Goal: Information Seeking & Learning: Learn about a topic

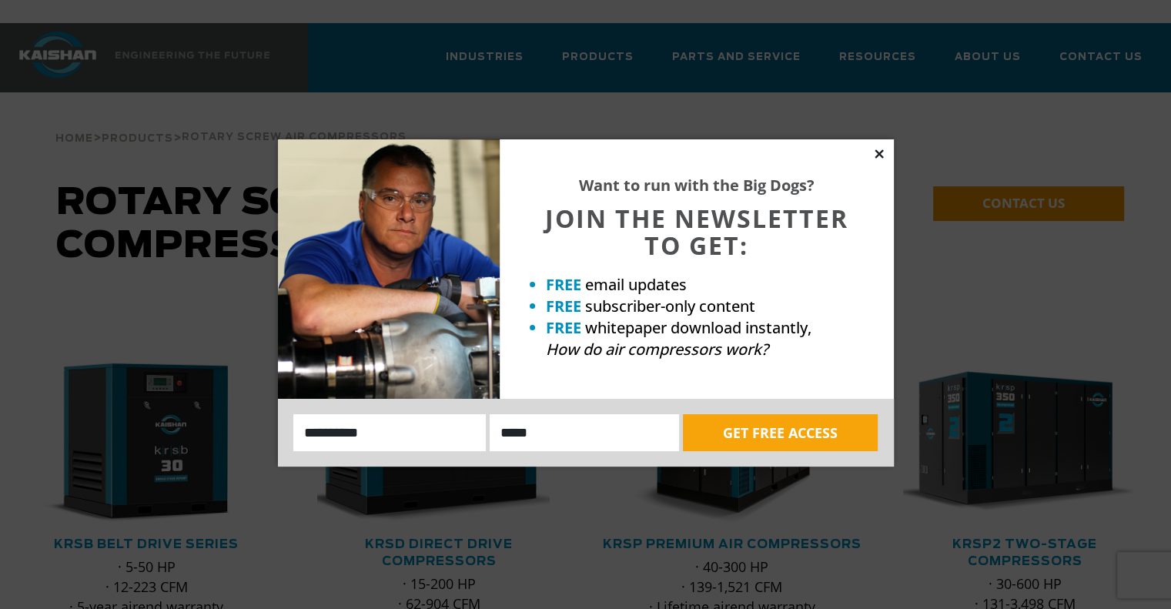
click at [877, 155] on icon at bounding box center [878, 153] width 8 height 8
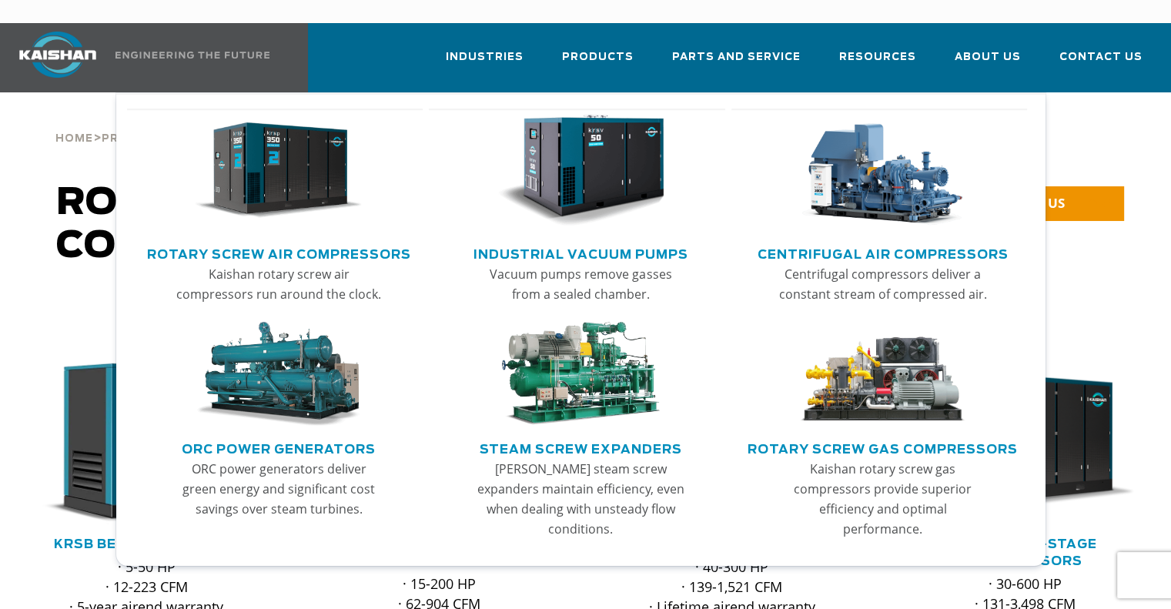
click at [289, 136] on img "Main menu" at bounding box center [278, 171] width 167 height 112
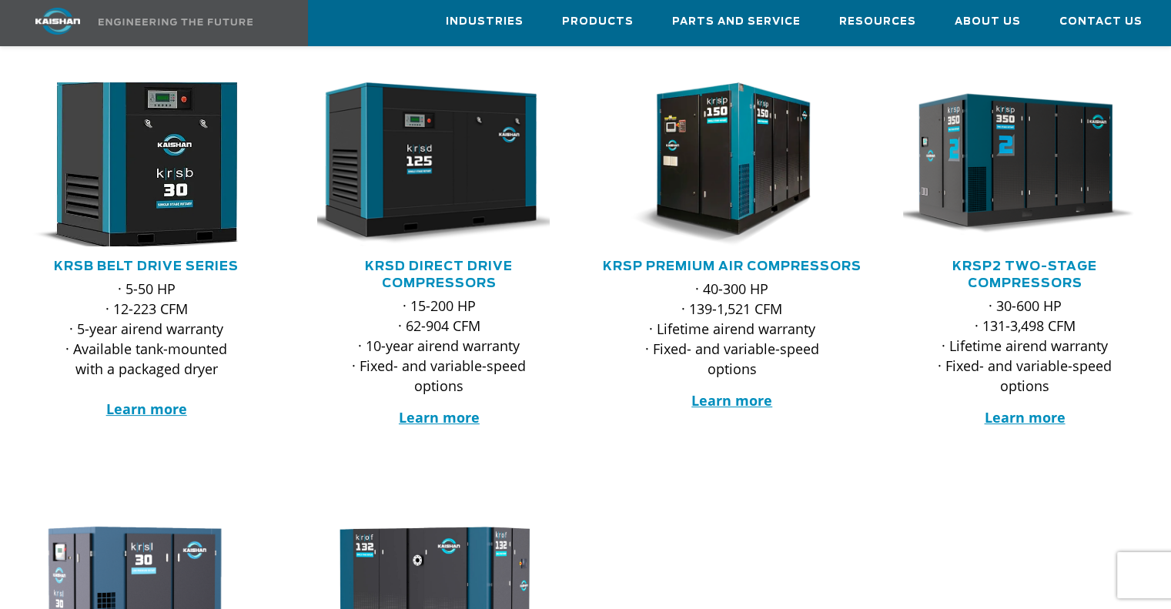
scroll to position [231, 0]
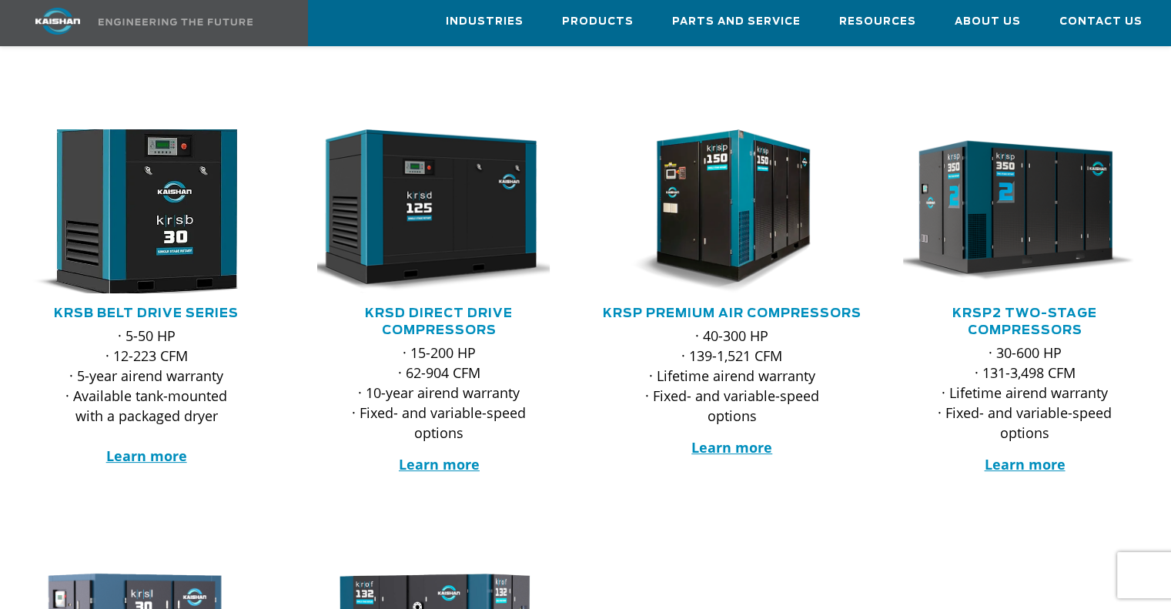
click at [126, 192] on img at bounding box center [135, 211] width 268 height 181
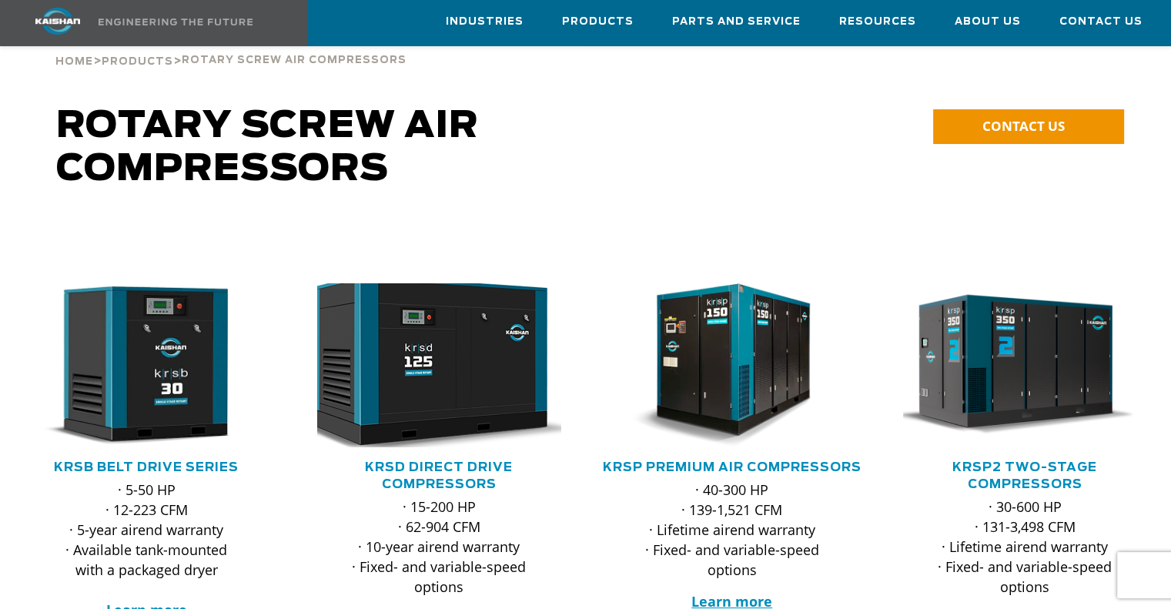
scroll to position [154, 0]
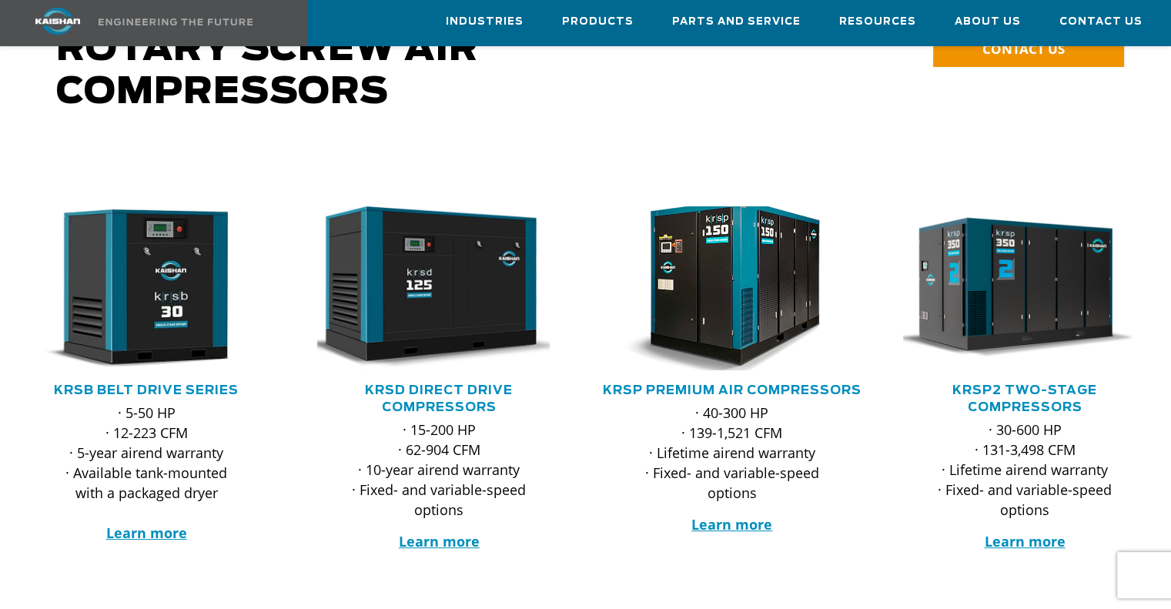
click at [741, 249] on img at bounding box center [721, 288] width 268 height 181
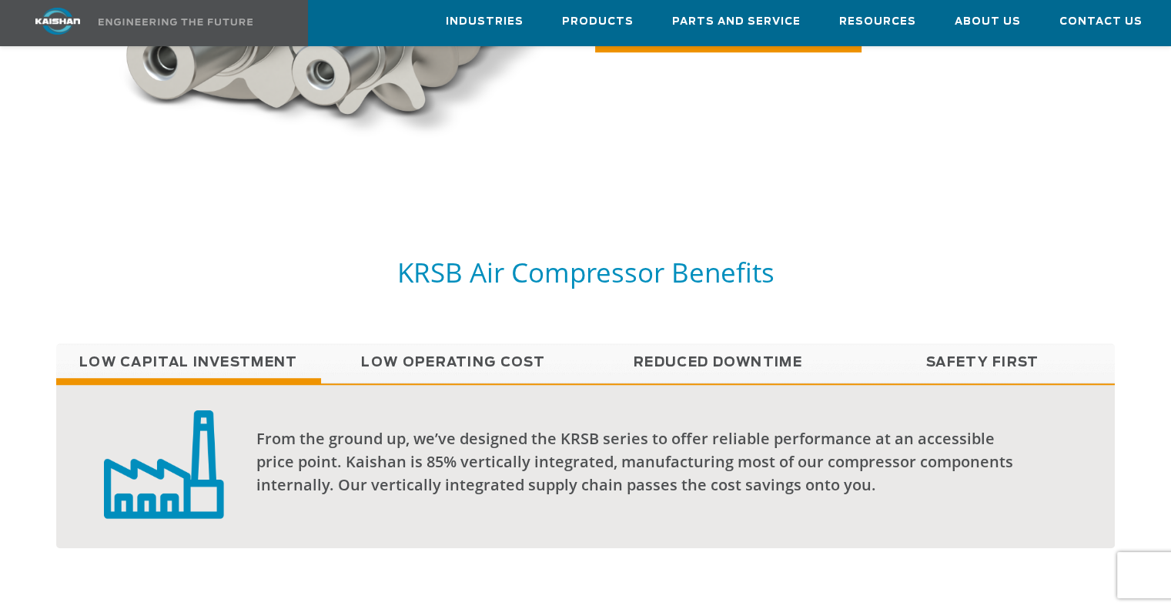
scroll to position [1155, 0]
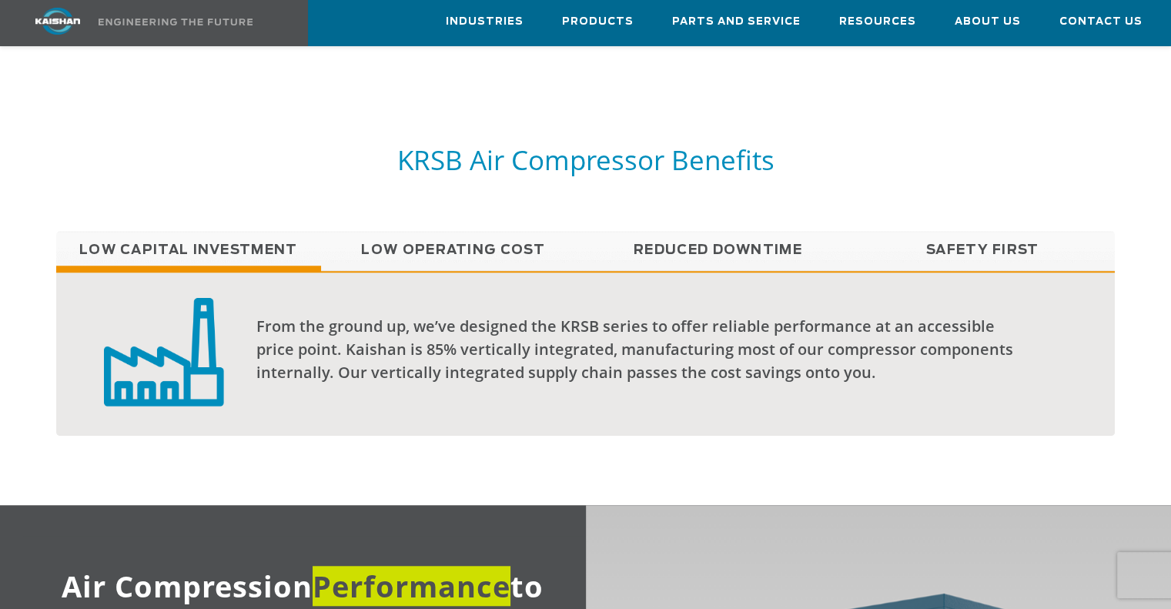
click at [425, 231] on link "Low Operating Cost" at bounding box center [453, 250] width 265 height 38
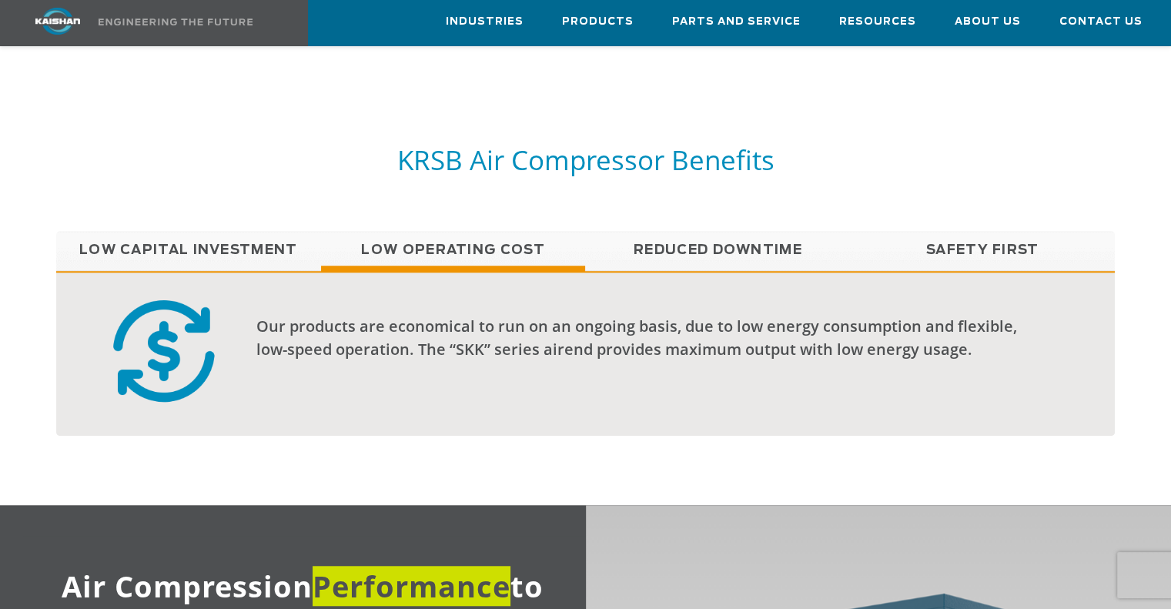
click at [719, 231] on link "Reduced Downtime" at bounding box center [717, 250] width 265 height 38
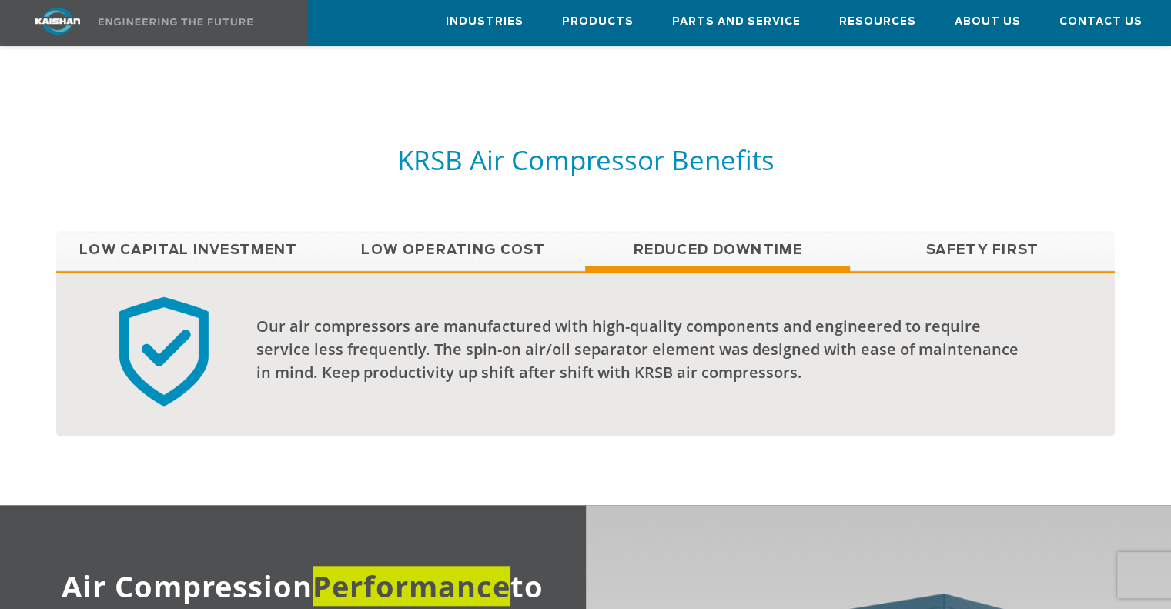
click at [959, 231] on link "Safety First" at bounding box center [982, 250] width 265 height 38
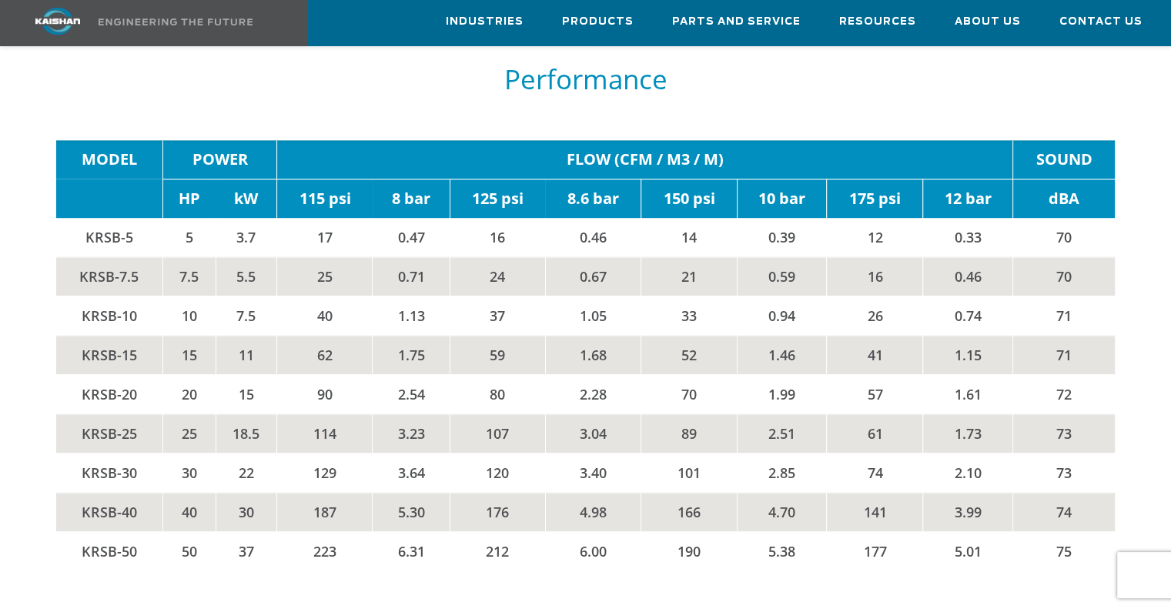
scroll to position [2386, 0]
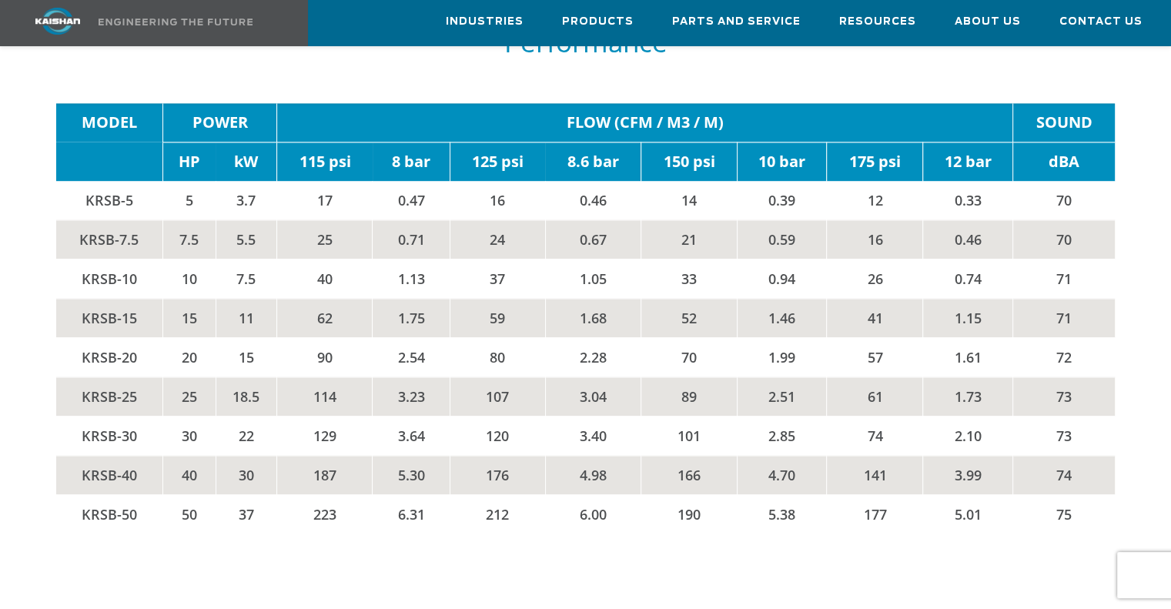
click at [643, 103] on td "FLOW (CFM / M3 / M)" at bounding box center [645, 122] width 736 height 39
drag, startPoint x: 687, startPoint y: 95, endPoint x: 726, endPoint y: 95, distance: 39.3
click at [709, 103] on td "FLOW (CFM / M3 / M)" at bounding box center [645, 122] width 736 height 39
click at [742, 103] on td "FLOW (CFM / M3 / M)" at bounding box center [645, 122] width 736 height 39
click at [83, 376] on td "KRSB-25" at bounding box center [109, 395] width 106 height 39
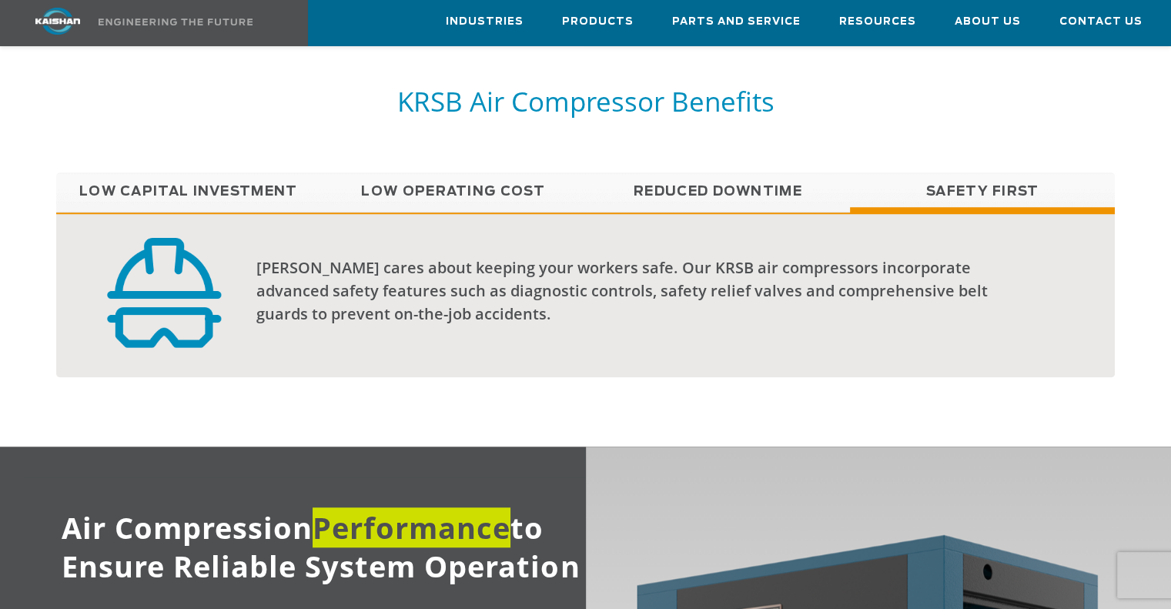
scroll to position [1232, 0]
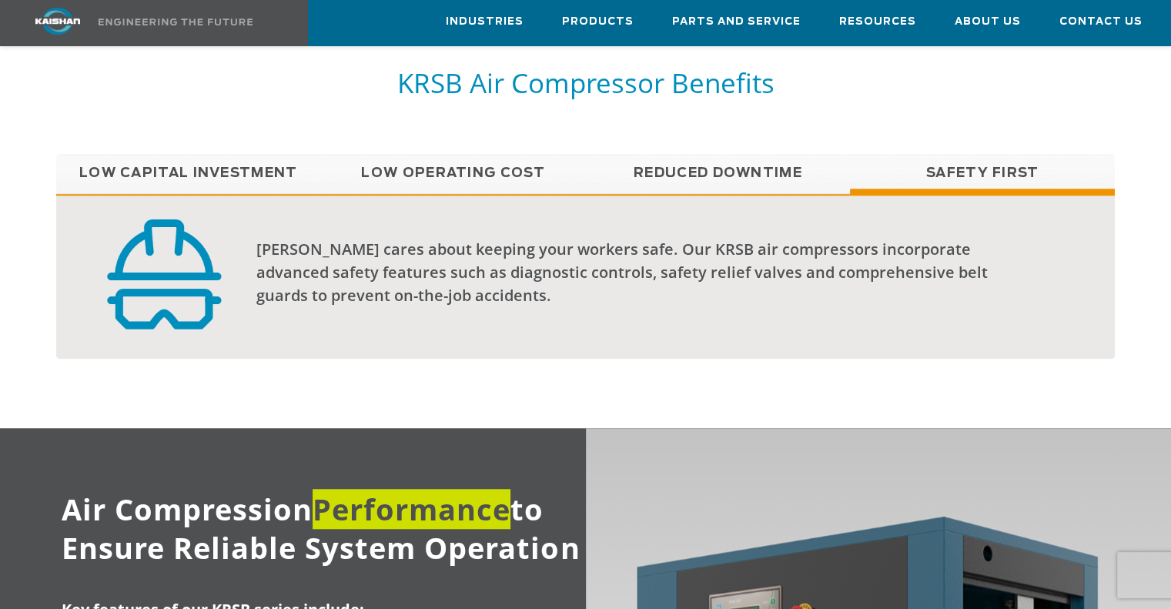
click at [124, 154] on link "Low Capital Investment" at bounding box center [188, 173] width 265 height 38
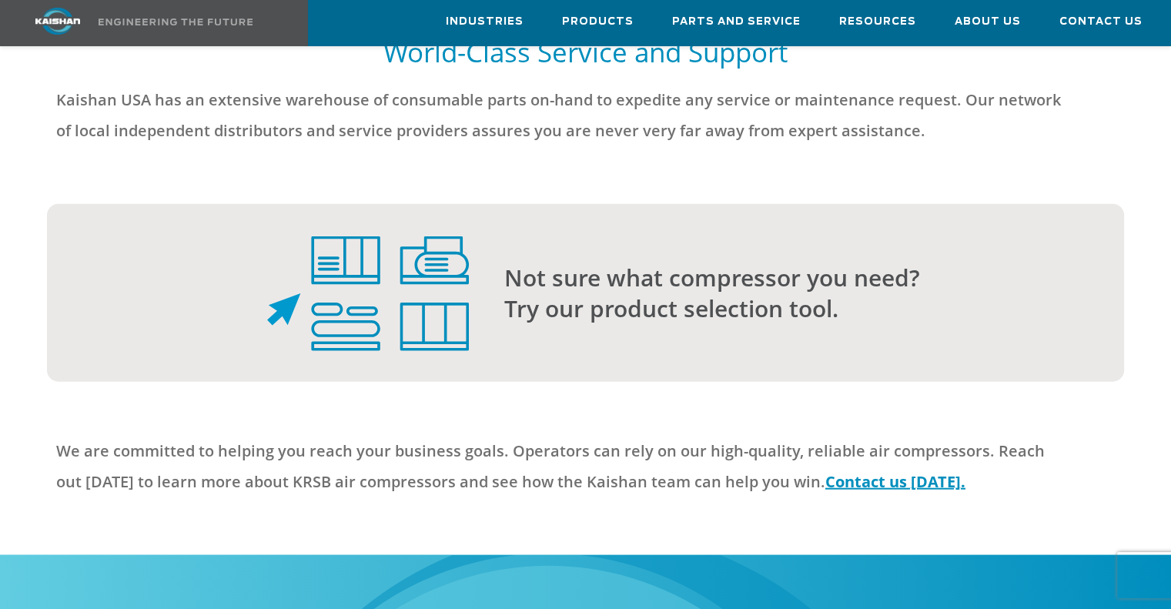
scroll to position [3618, 0]
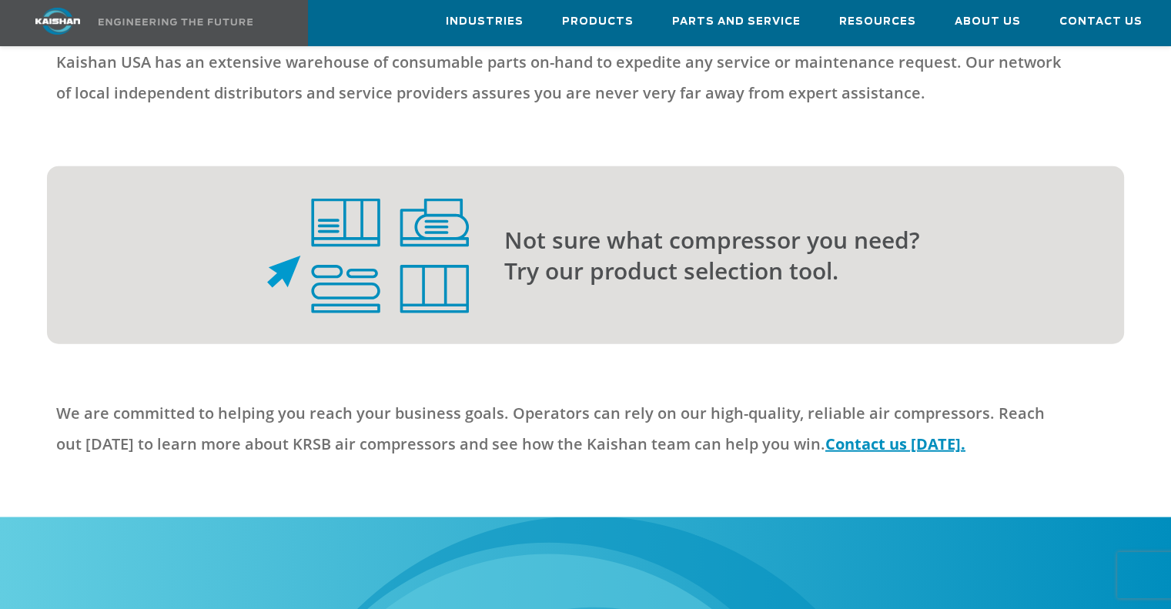
click at [309, 246] on img at bounding box center [368, 256] width 202 height 115
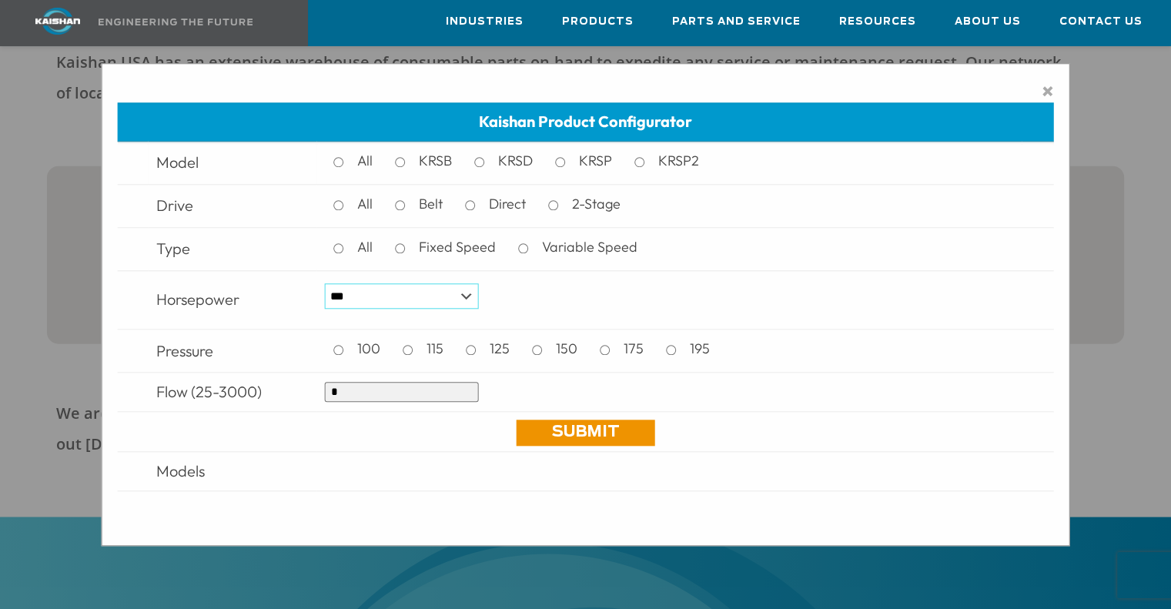
click at [425, 292] on select "*** * *** ** ** ** ** ** ** ** ** ** *** *** *** *** *** *** *** *** *** *** ***" at bounding box center [402, 296] width 154 height 26
drag, startPoint x: 350, startPoint y: 391, endPoint x: 309, endPoint y: 391, distance: 41.6
click at [309, 391] on tr "Flow (25-3000) *" at bounding box center [585, 392] width 937 height 39
click at [557, 434] on link "Submit" at bounding box center [585, 433] width 139 height 26
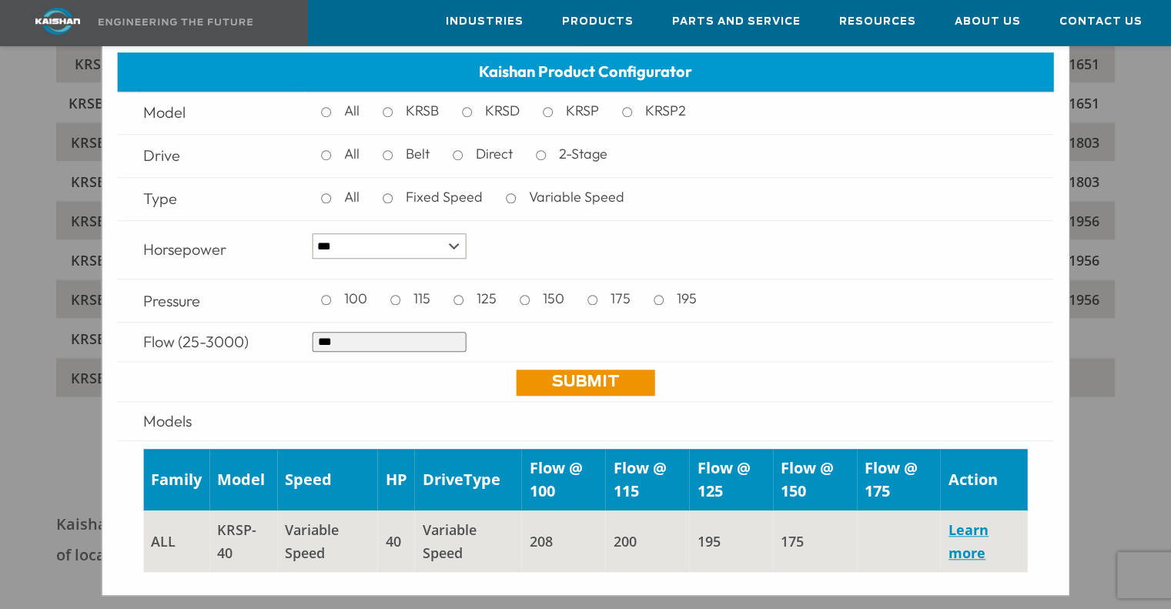
scroll to position [3156, 0]
drag, startPoint x: 376, startPoint y: 341, endPoint x: 285, endPoint y: 353, distance: 92.3
click at [285, 353] on tr "Flow (25-3000) ***" at bounding box center [585, 342] width 937 height 39
type input "***"
click at [560, 382] on link "Submit" at bounding box center [585, 382] width 139 height 26
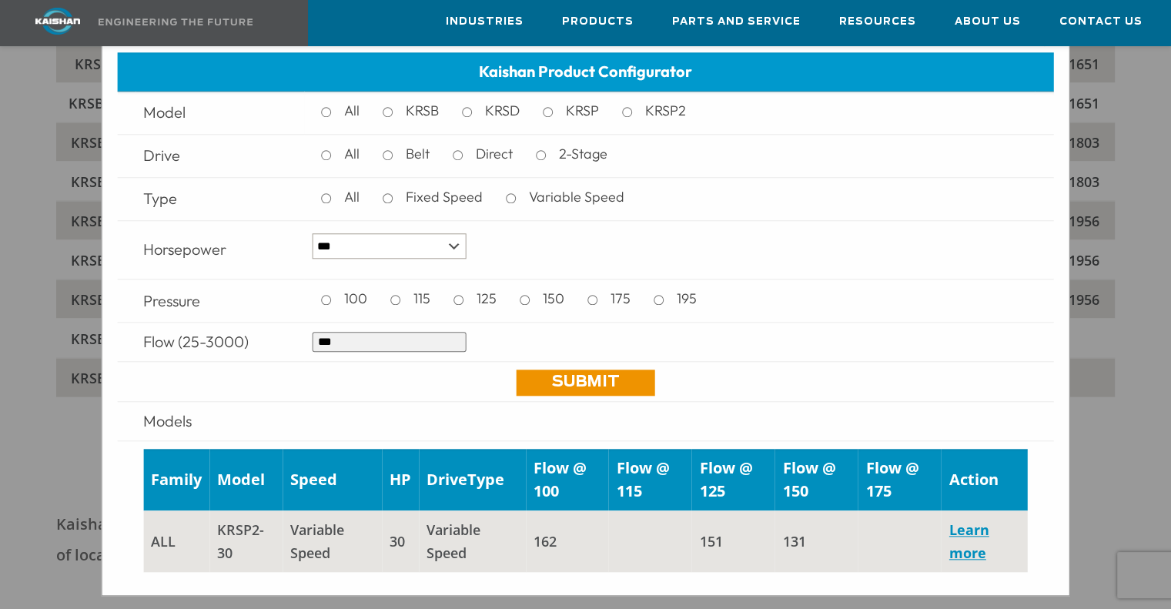
click at [1128, 473] on div "× Kaishan Product Configurator Model All KRSB KRSD KRSP KRSP2 Drive All Belt Di…" at bounding box center [585, 304] width 1171 height 609
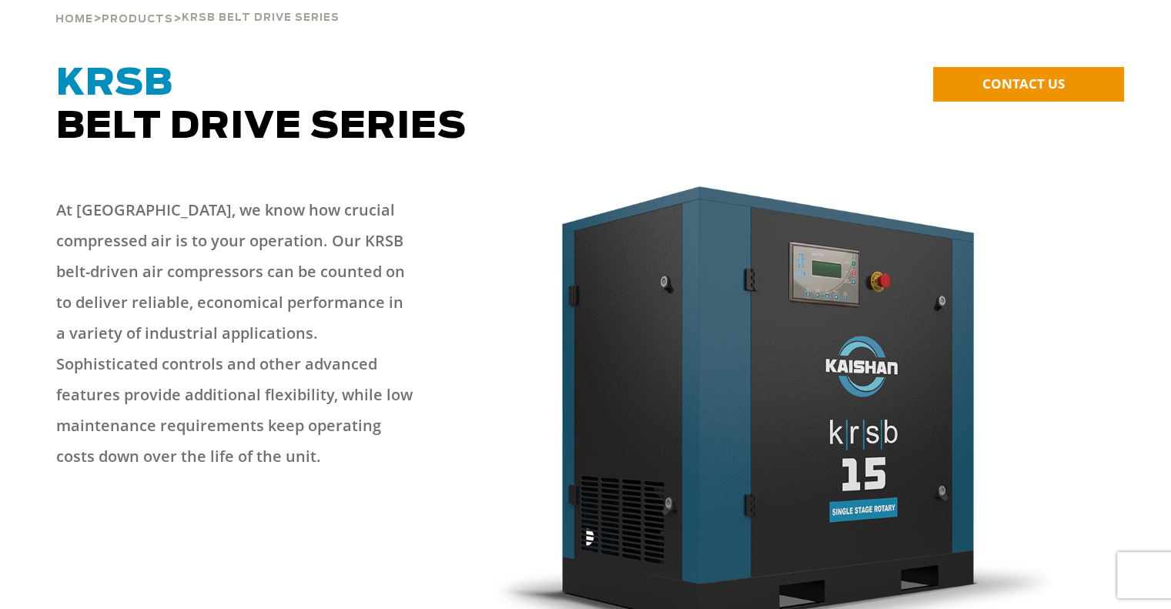
scroll to position [0, 0]
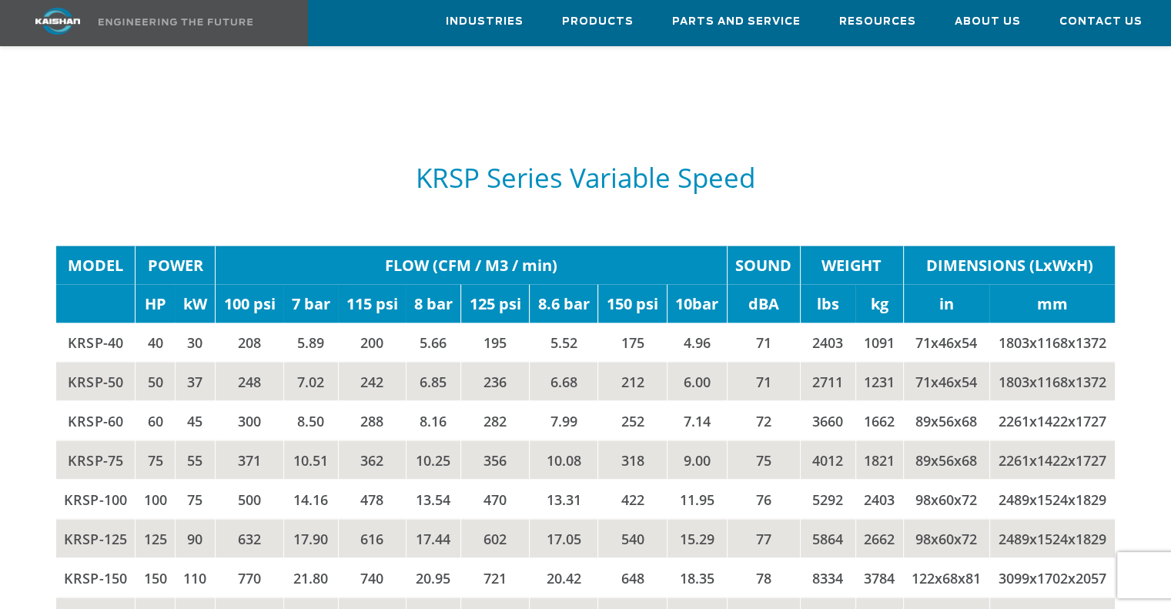
scroll to position [2925, 0]
